Goal: Information Seeking & Learning: Learn about a topic

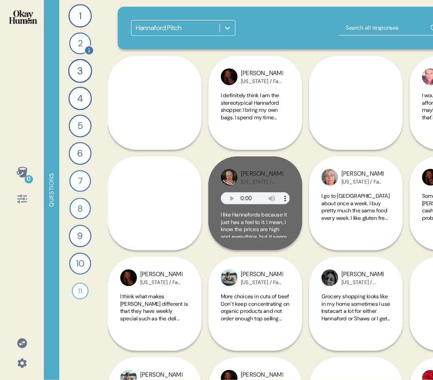
click at [81, 42] on div "2" at bounding box center [80, 44] width 22 height 22
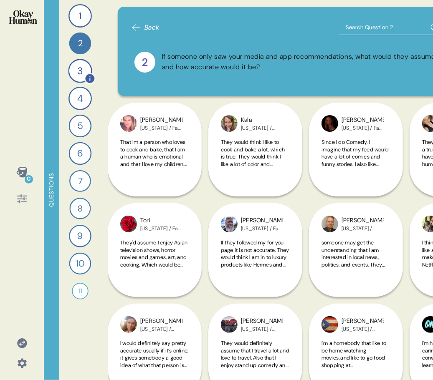
click at [84, 68] on div "3" at bounding box center [80, 71] width 24 height 24
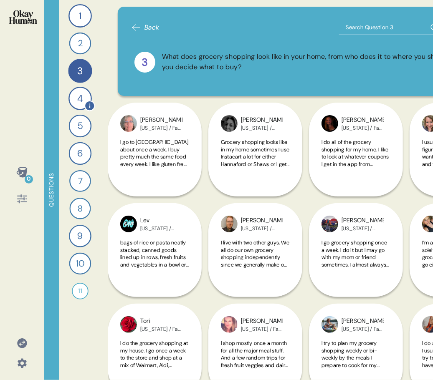
click at [78, 100] on div "4" at bounding box center [79, 98] width 23 height 23
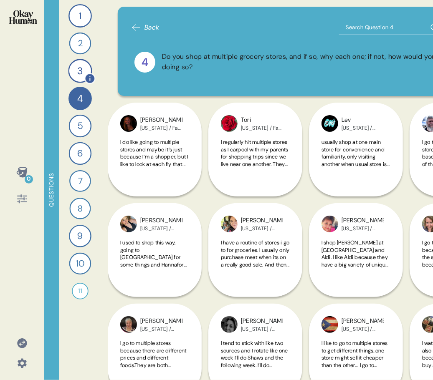
click at [80, 70] on div "3" at bounding box center [80, 71] width 24 height 24
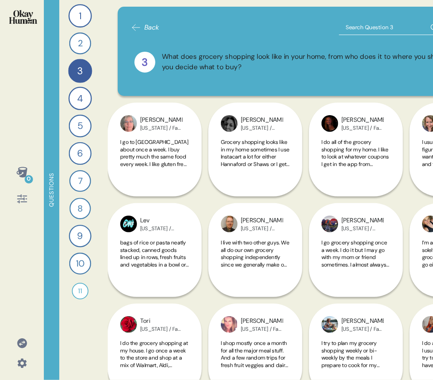
click at [364, 25] on input "text" at bounding box center [391, 27] width 104 height 15
click at [76, 10] on div "1" at bounding box center [79, 15] width 23 height 23
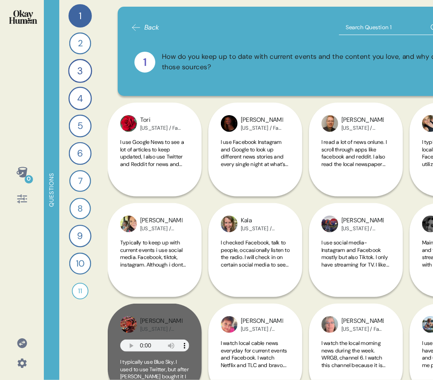
click at [127, 26] on div "Back 1 How do you keep up to date with current events and the content you love,…" at bounding box center [306, 51] width 376 height 89
click at [137, 26] on icon at bounding box center [136, 28] width 10 height 10
click at [25, 175] on icon at bounding box center [21, 172] width 11 height 10
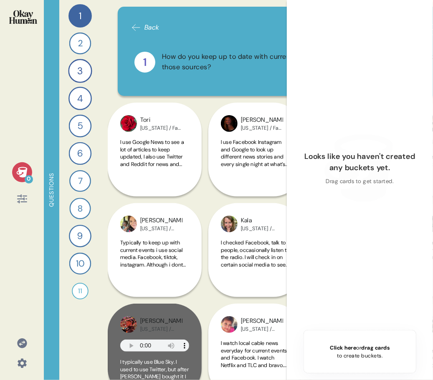
click at [25, 175] on icon at bounding box center [21, 172] width 11 height 10
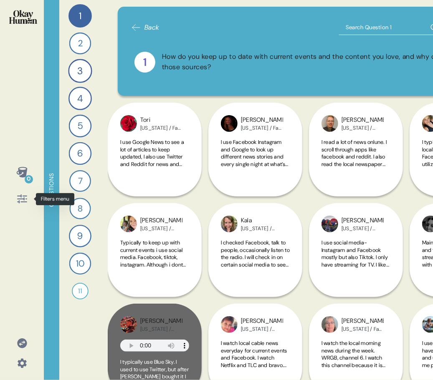
click at [25, 207] on div at bounding box center [22, 199] width 20 height 20
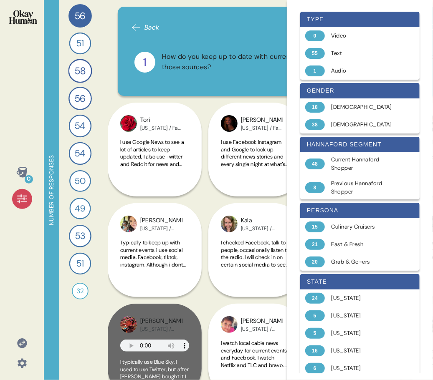
click at [24, 202] on icon at bounding box center [22, 199] width 12 height 12
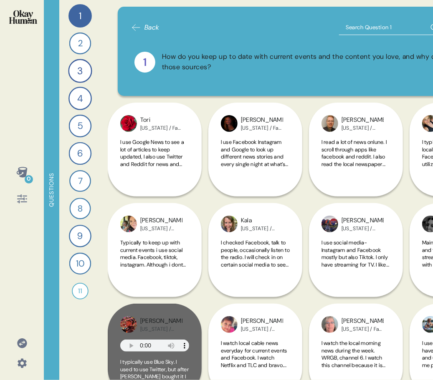
click at [142, 21] on div "Back" at bounding box center [145, 27] width 28 height 15
click at [136, 30] on icon at bounding box center [136, 28] width 10 height 10
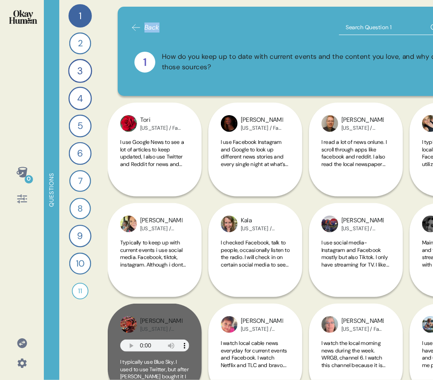
click at [136, 30] on icon at bounding box center [136, 28] width 10 height 10
click at [354, 28] on input "text" at bounding box center [391, 27] width 104 height 15
paste input "Hannaford cares about local farmers and businesses and try to provide space for…"
type input "Hannaford cares about local farmers and businesses and try to provide space for…"
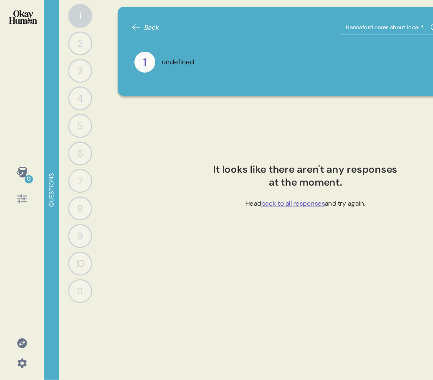
click at [78, 278] on div "1 0 Responses Responses 2 0 Responses Responses 3 0 Responses Responses 4 0 Res…" at bounding box center [80, 190] width 42 height 380
click at [81, 291] on div "11" at bounding box center [80, 291] width 24 height 24
click at [23, 174] on icon at bounding box center [21, 172] width 11 height 10
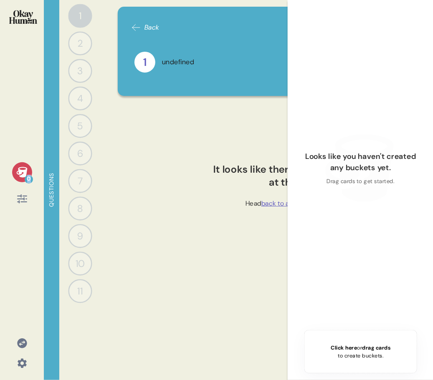
click at [23, 174] on icon at bounding box center [21, 172] width 11 height 10
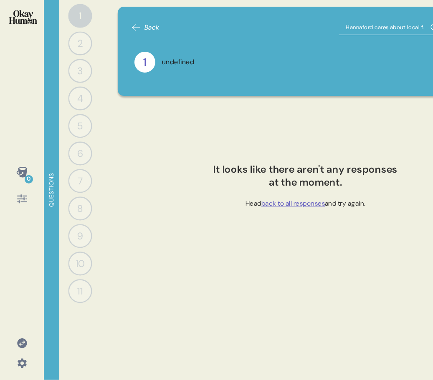
click at [77, 278] on div "1 0 Responses Responses 2 0 Responses Responses 3 0 Responses Responses 4 0 Res…" at bounding box center [80, 190] width 42 height 380
click at [108, 45] on div "Back Hannaford cares about local farmers and businesses and try to provide spac…" at bounding box center [306, 190] width 396 height 380
click at [142, 25] on span "Back" at bounding box center [145, 28] width 28 height 10
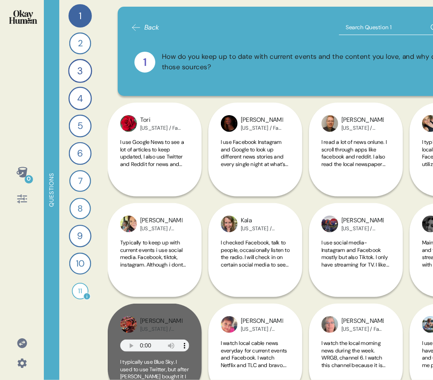
click at [77, 291] on div "11" at bounding box center [80, 291] width 17 height 17
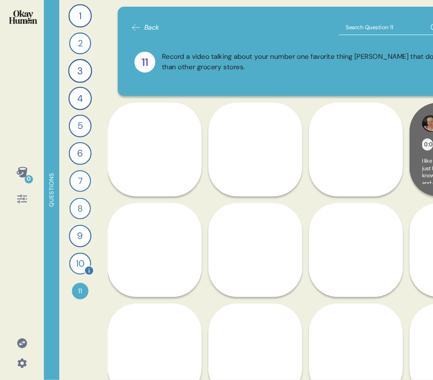
click at [82, 262] on div "10" at bounding box center [80, 264] width 22 height 22
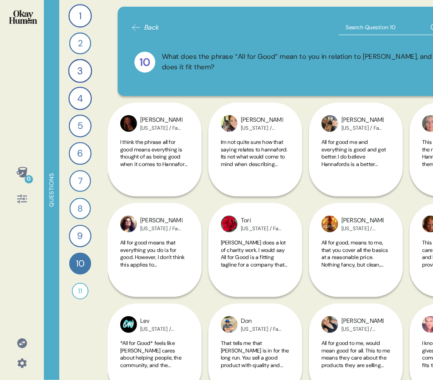
click at [359, 27] on input "text" at bounding box center [391, 27] width 104 height 15
paste input "Hannaford cares about local farmers and businesses and try to provide space for…"
type input "Hannaford cares about local farmers and businesses and try to provide space for…"
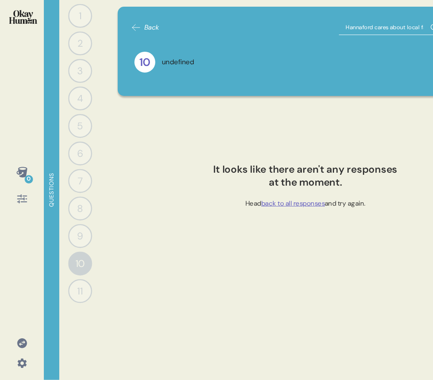
click at [354, 29] on input "Hannaford cares about local farmers and businesses and try to provide space for…" at bounding box center [391, 27] width 104 height 15
click at [133, 27] on icon at bounding box center [136, 28] width 10 height 10
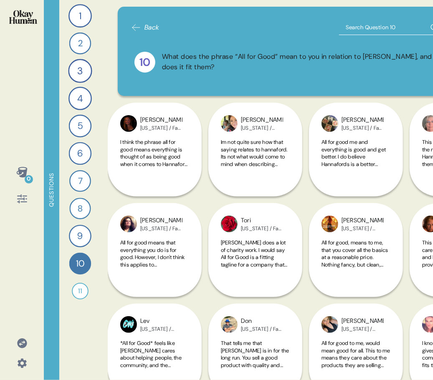
click at [350, 26] on input "text" at bounding box center [391, 27] width 104 height 15
type input "about local"
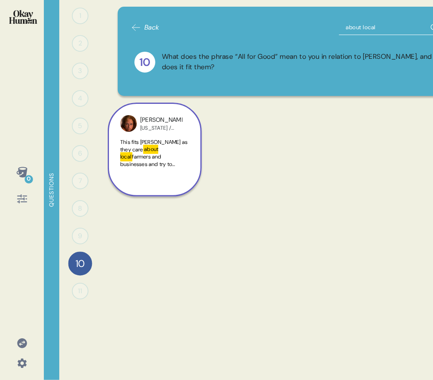
click at [164, 160] on span "farmers and businesses and try to provide space for these businesses to grow th…" at bounding box center [152, 178] width 64 height 51
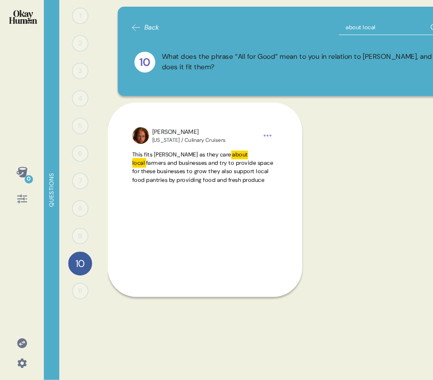
click at [138, 27] on icon at bounding box center [136, 28] width 8 height 6
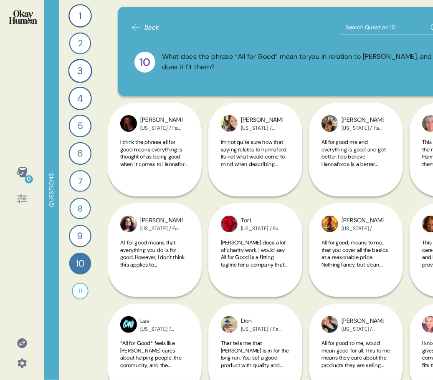
click at [374, 22] on input "text" at bounding box center [391, 27] width 104 height 15
type input "cover"
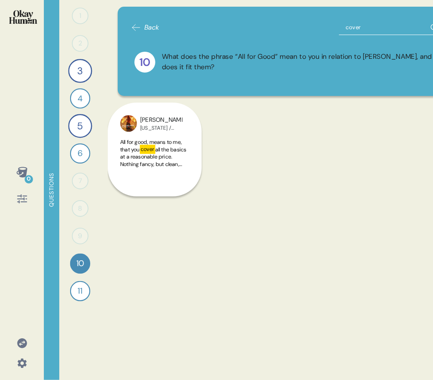
click at [371, 26] on input "cover" at bounding box center [391, 27] width 104 height 15
click at [377, 18] on div "Back community' 10 What does the phrase “All for Good” mean to you in relation …" at bounding box center [306, 51] width 376 height 89
click at [382, 27] on input "community'" at bounding box center [391, 27] width 104 height 15
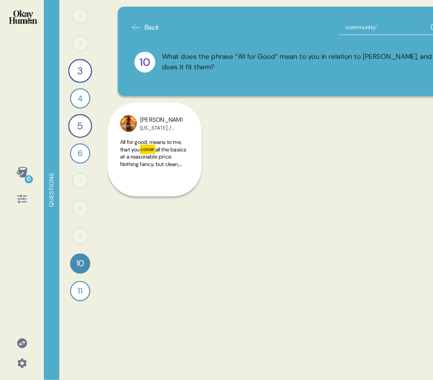
type input "community"
